Goal: Information Seeking & Learning: Learn about a topic

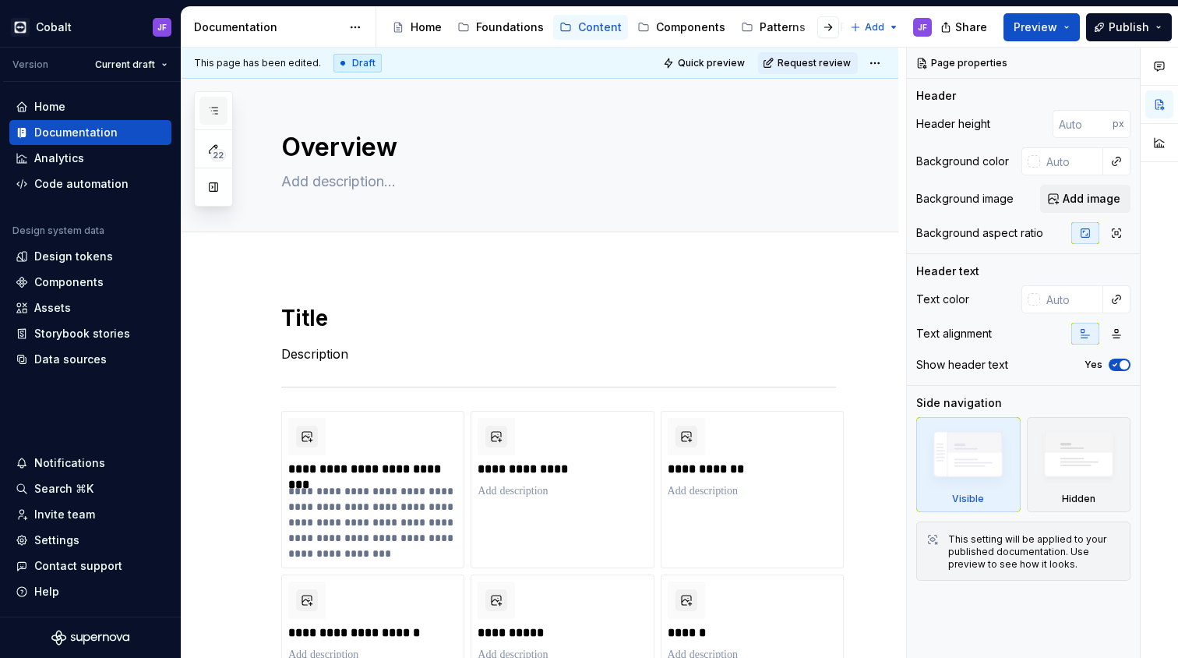
click at [217, 121] on button "button" at bounding box center [213, 111] width 28 height 28
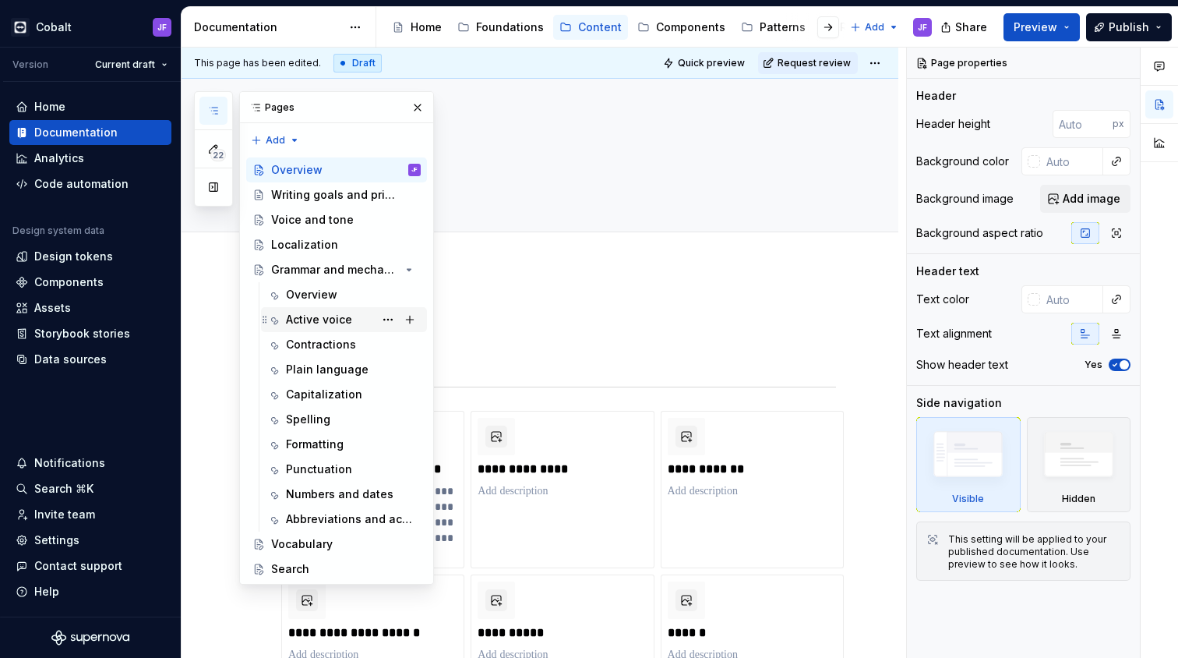
click at [320, 312] on div "Active voice" at bounding box center [319, 320] width 66 height 16
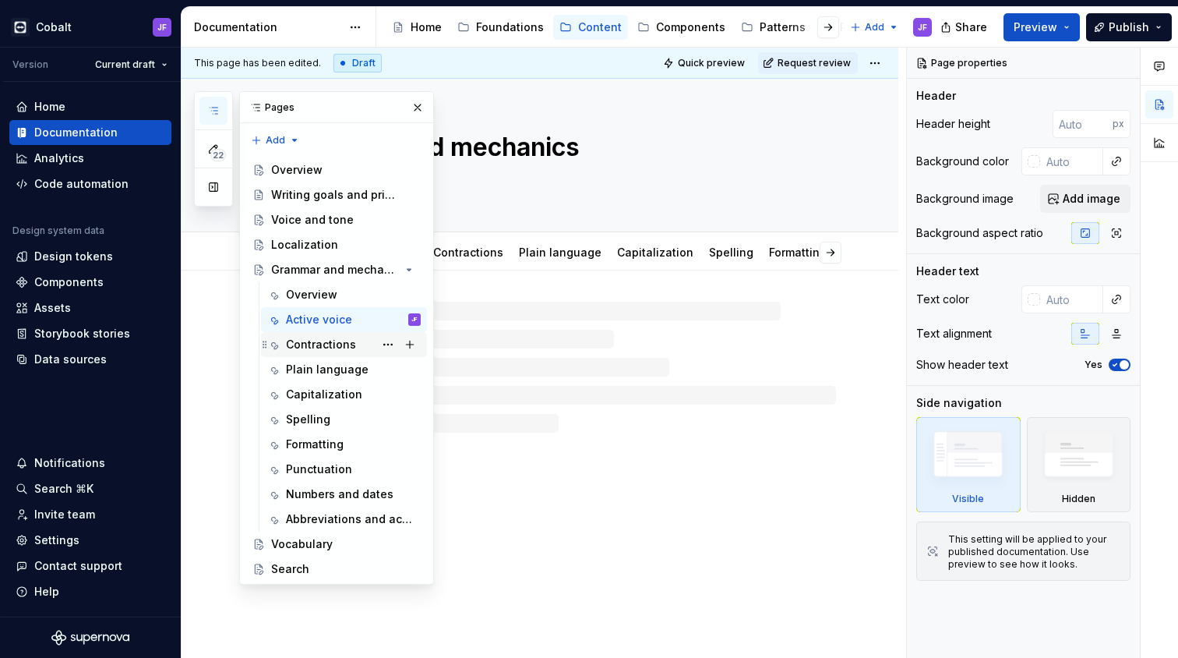
click at [330, 337] on div "Contractions" at bounding box center [321, 345] width 70 height 16
click at [339, 461] on div "Punctuation" at bounding box center [319, 469] width 66 height 16
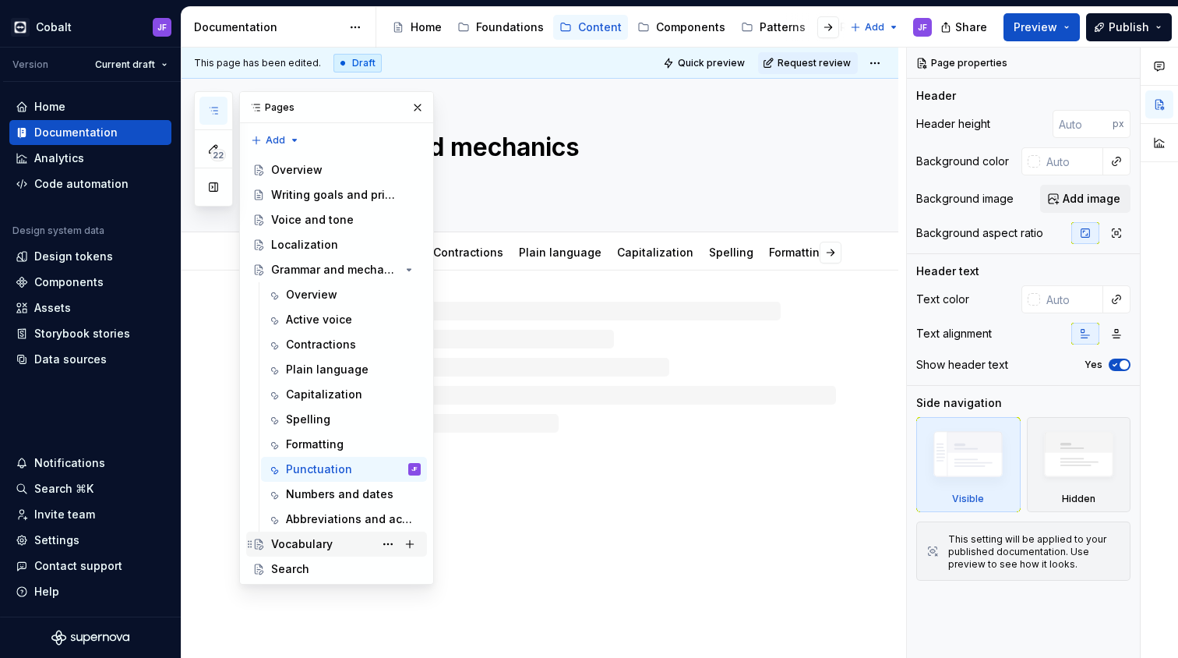
click at [328, 536] on div "Vocabulary" at bounding box center [302, 544] width 62 height 16
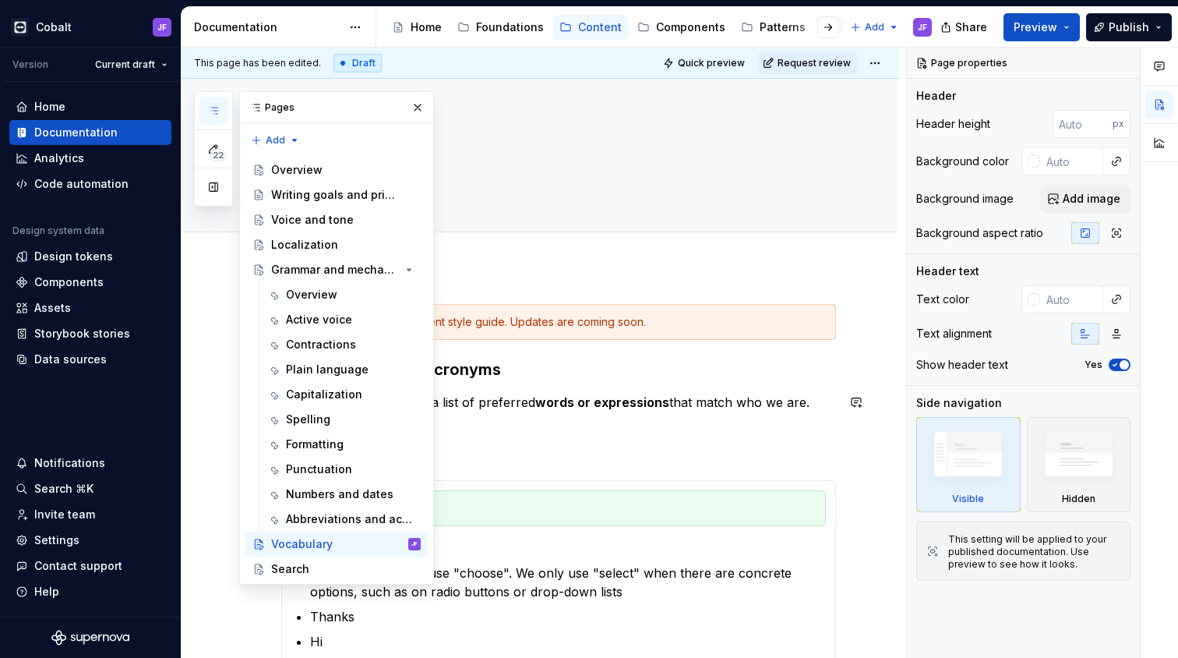
type textarea "*"
click at [549, 352] on div "This is our current content style guide. Updates are coming soon. Abbreviations…" at bounding box center [558, 566] width 555 height 525
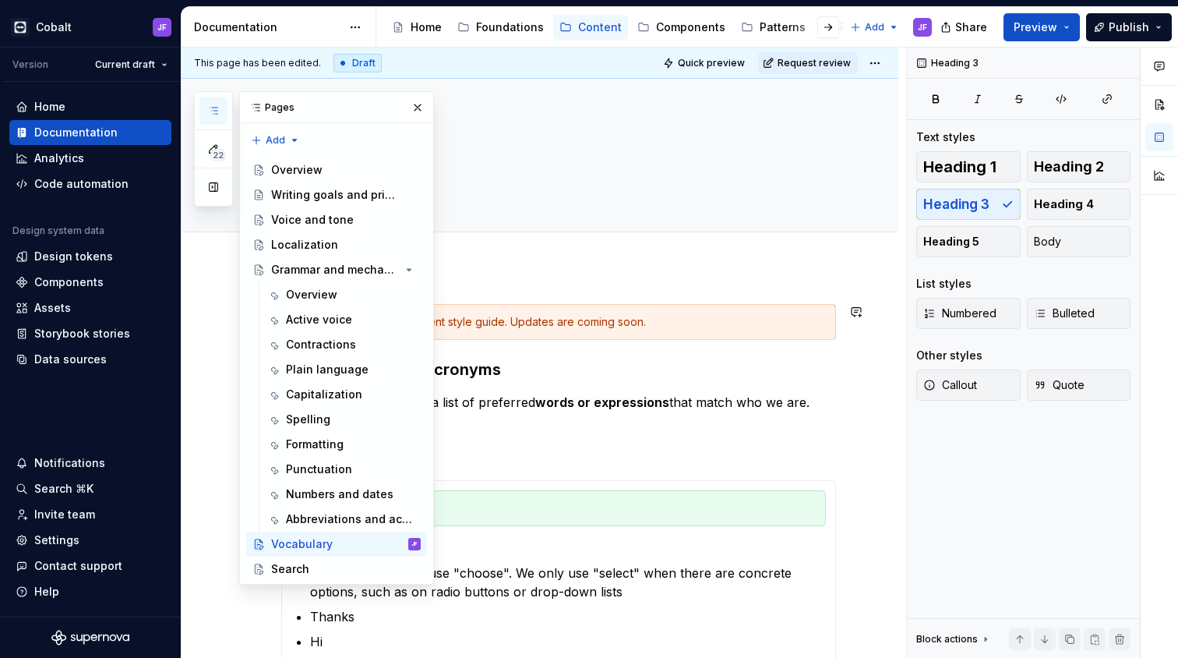
click at [584, 309] on div "This is our current content style guide. Updates are coming soon." at bounding box center [558, 322] width 555 height 36
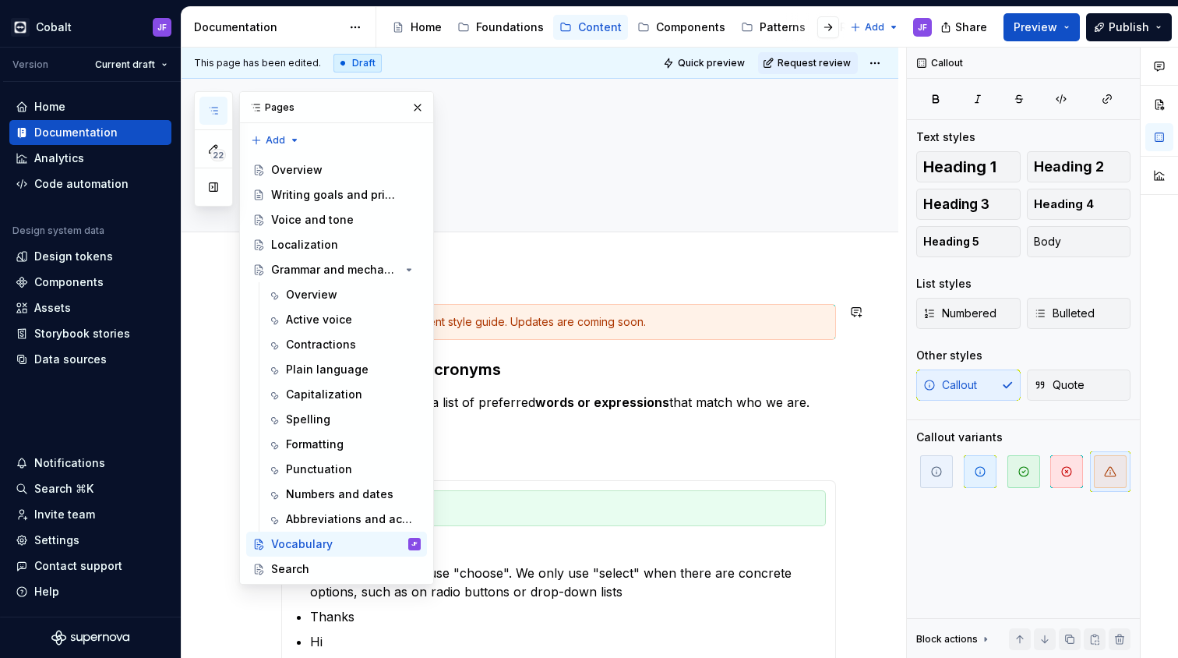
click at [642, 316] on div "This is our current content style guide. Updates are coming soon." at bounding box center [568, 322] width 516 height 16
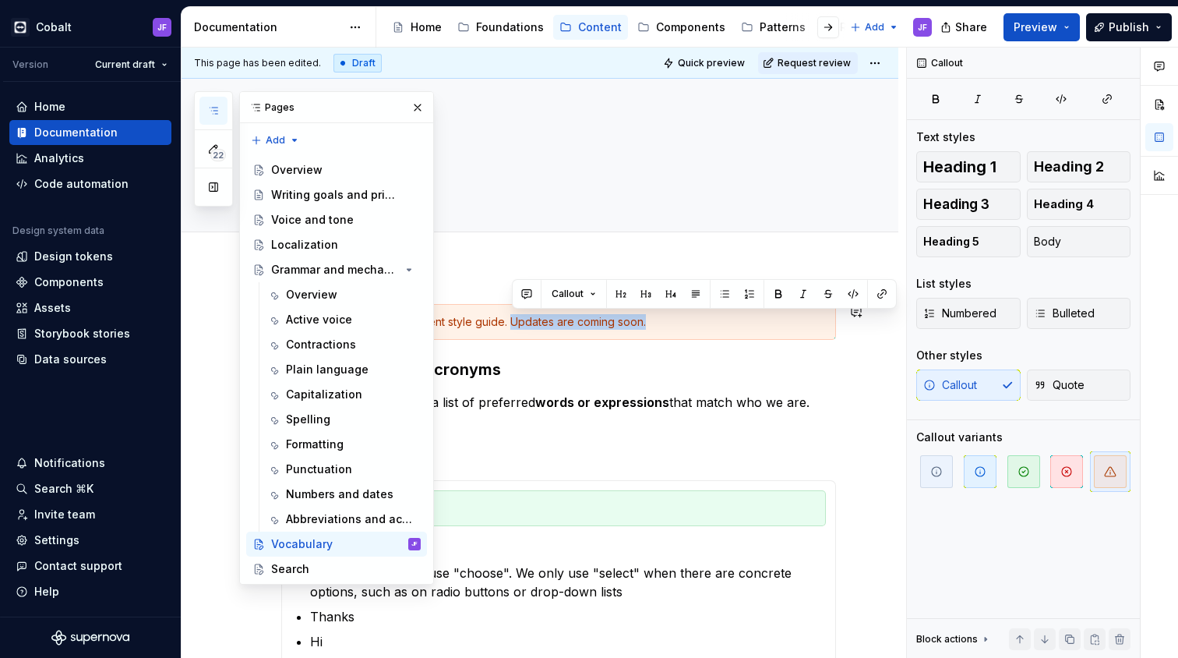
drag, startPoint x: 646, startPoint y: 316, endPoint x: 516, endPoint y: 320, distance: 130.2
copy div "Updates are coming soon."
